Goal: Task Accomplishment & Management: Use online tool/utility

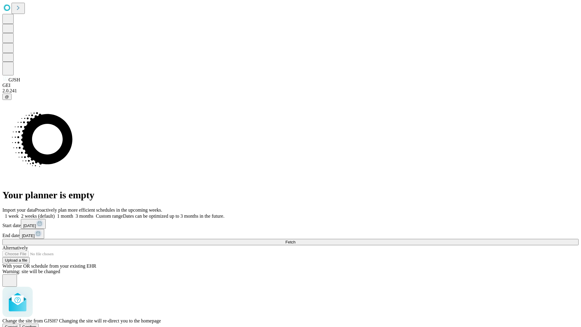
click at [37, 325] on span "Confirm" at bounding box center [29, 327] width 14 height 5
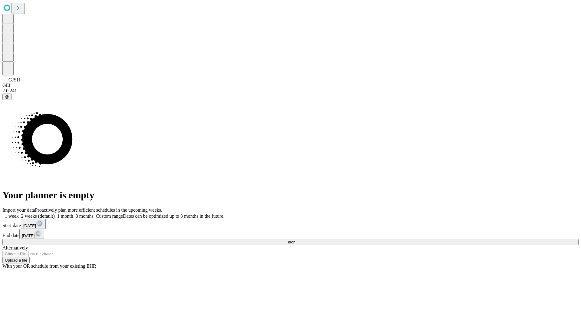
click at [55, 213] on label "2 weeks (default)" at bounding box center [37, 215] width 36 height 5
click at [296, 240] on span "Fetch" at bounding box center [291, 242] width 10 height 5
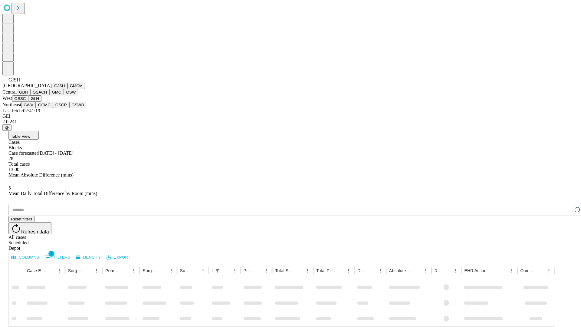
click at [68, 89] on button "GMCM" at bounding box center [77, 86] width 18 height 6
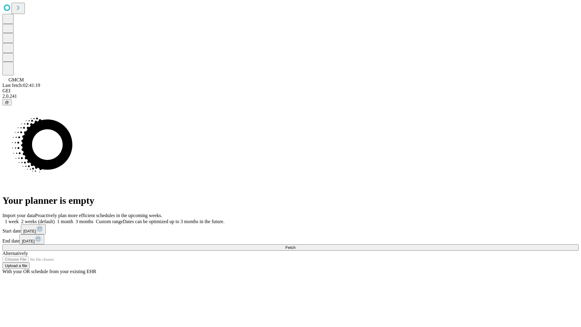
click at [55, 219] on label "2 weeks (default)" at bounding box center [37, 221] width 36 height 5
click at [296, 245] on span "Fetch" at bounding box center [291, 247] width 10 height 5
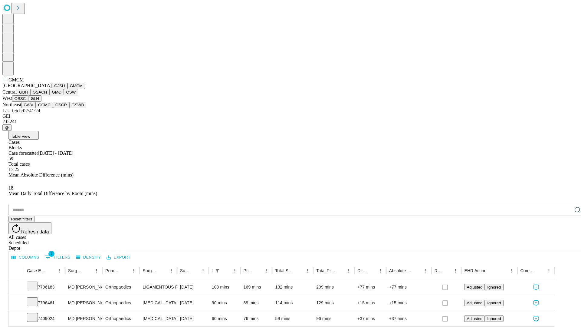
click at [30, 95] on button "GBH" at bounding box center [24, 92] width 14 height 6
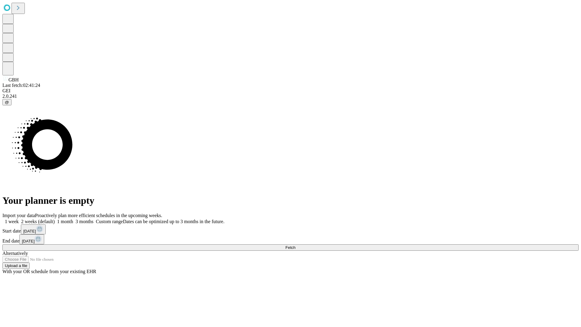
click at [55, 219] on label "2 weeks (default)" at bounding box center [37, 221] width 36 height 5
click at [296, 245] on span "Fetch" at bounding box center [291, 247] width 10 height 5
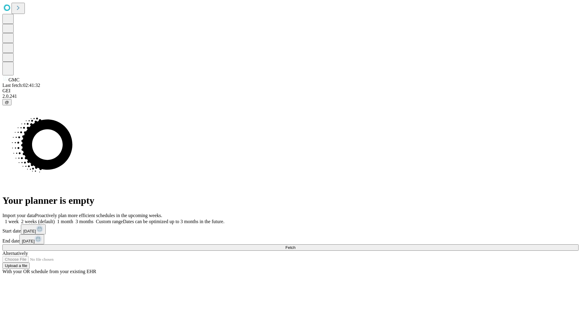
click at [55, 219] on label "2 weeks (default)" at bounding box center [37, 221] width 36 height 5
click at [296, 245] on span "Fetch" at bounding box center [291, 247] width 10 height 5
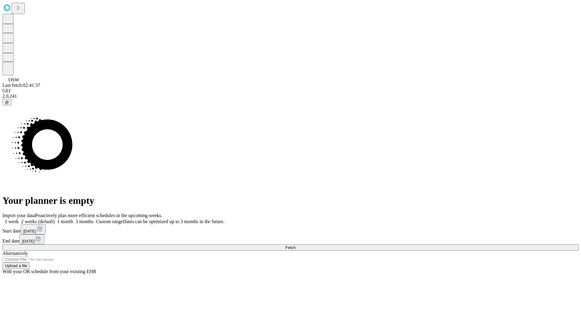
click at [55, 219] on label "2 weeks (default)" at bounding box center [37, 221] width 36 height 5
click at [296, 245] on span "Fetch" at bounding box center [291, 247] width 10 height 5
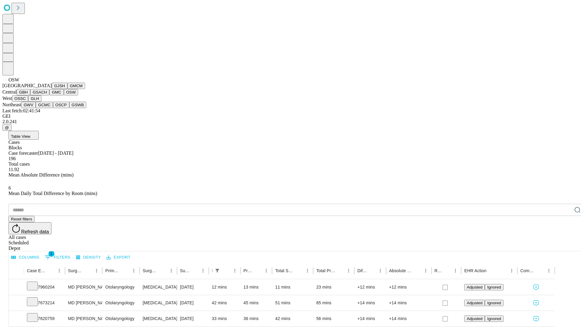
click at [28, 102] on button "OSSC" at bounding box center [20, 98] width 16 height 6
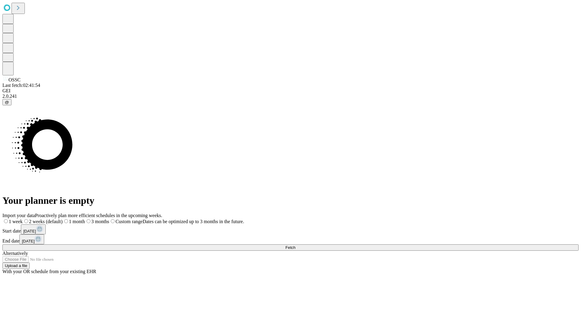
click at [63, 219] on label "2 weeks (default)" at bounding box center [43, 221] width 40 height 5
click at [296, 245] on span "Fetch" at bounding box center [291, 247] width 10 height 5
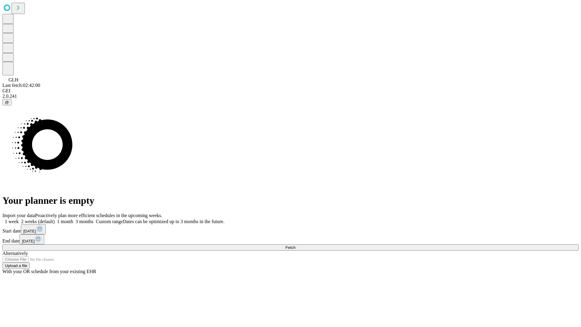
click at [55, 219] on label "2 weeks (default)" at bounding box center [37, 221] width 36 height 5
click at [296, 245] on span "Fetch" at bounding box center [291, 247] width 10 height 5
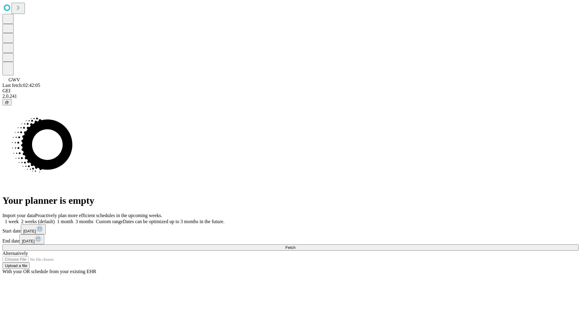
click at [55, 219] on label "2 weeks (default)" at bounding box center [37, 221] width 36 height 5
click at [296, 245] on span "Fetch" at bounding box center [291, 247] width 10 height 5
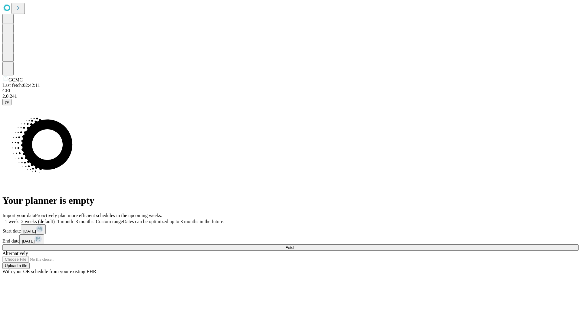
click at [55, 219] on label "2 weeks (default)" at bounding box center [37, 221] width 36 height 5
click at [296, 245] on span "Fetch" at bounding box center [291, 247] width 10 height 5
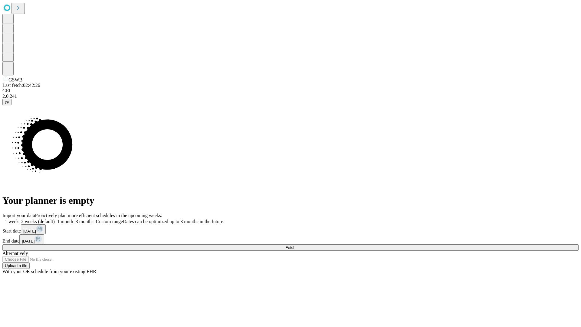
click at [55, 219] on label "2 weeks (default)" at bounding box center [37, 221] width 36 height 5
click at [296, 245] on span "Fetch" at bounding box center [291, 247] width 10 height 5
